Goal: Find contact information: Find contact information

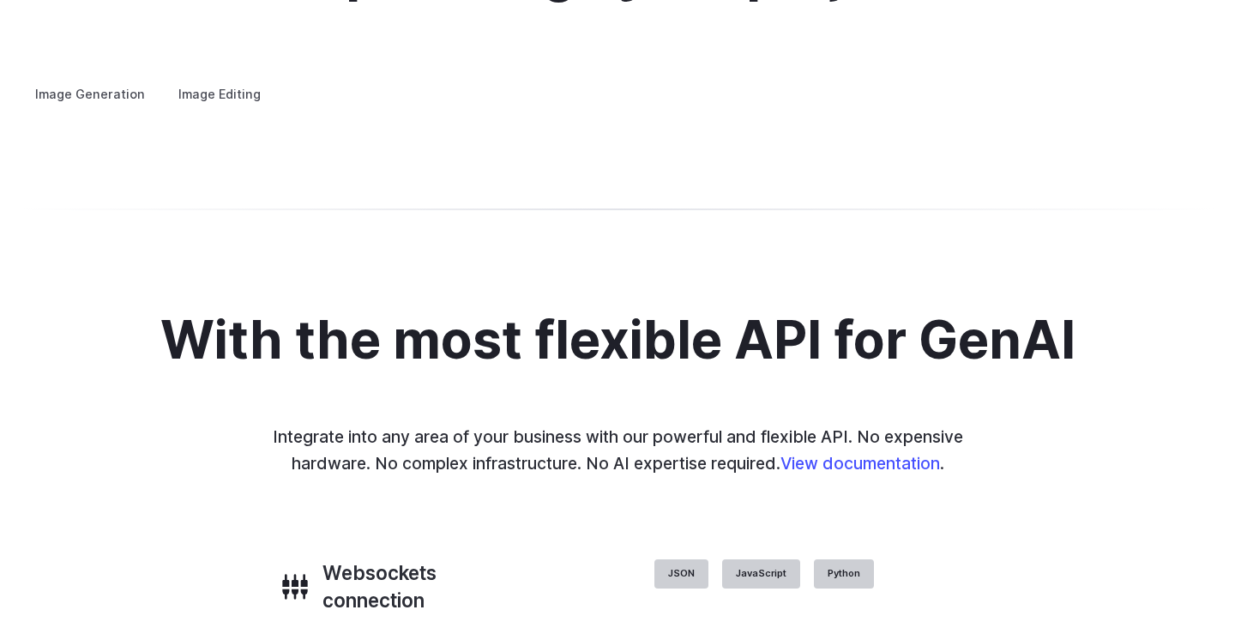
scroll to position [6454, 0]
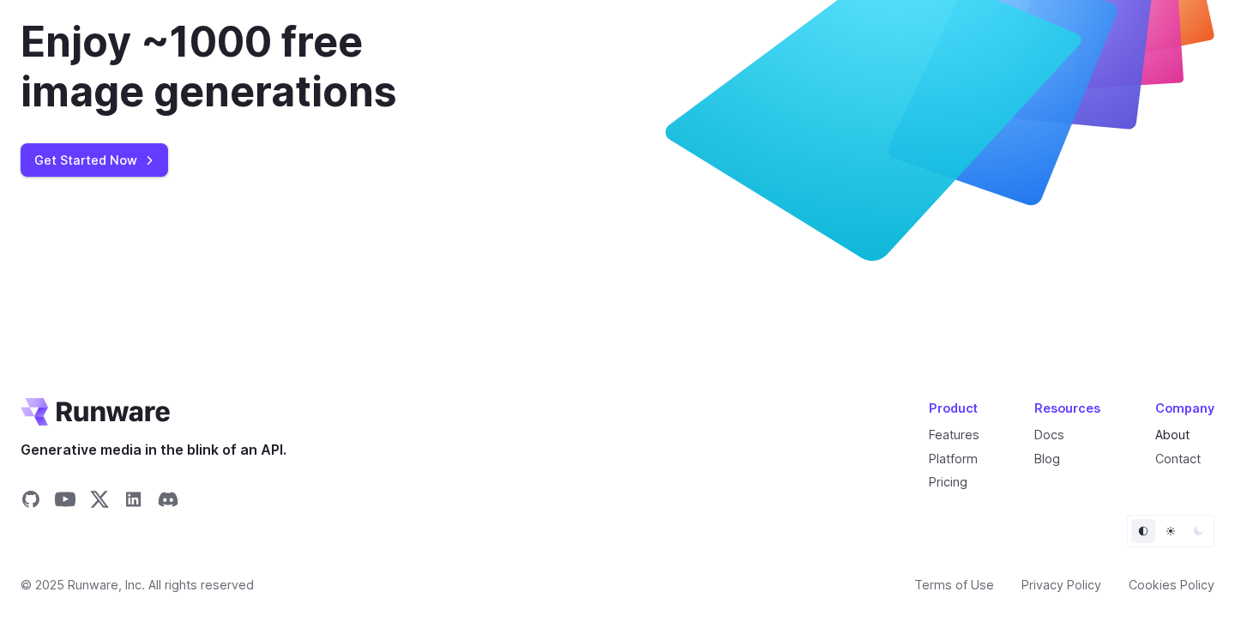
click at [1181, 433] on link "About" at bounding box center [1172, 434] width 34 height 15
